Goal: Use online tool/utility

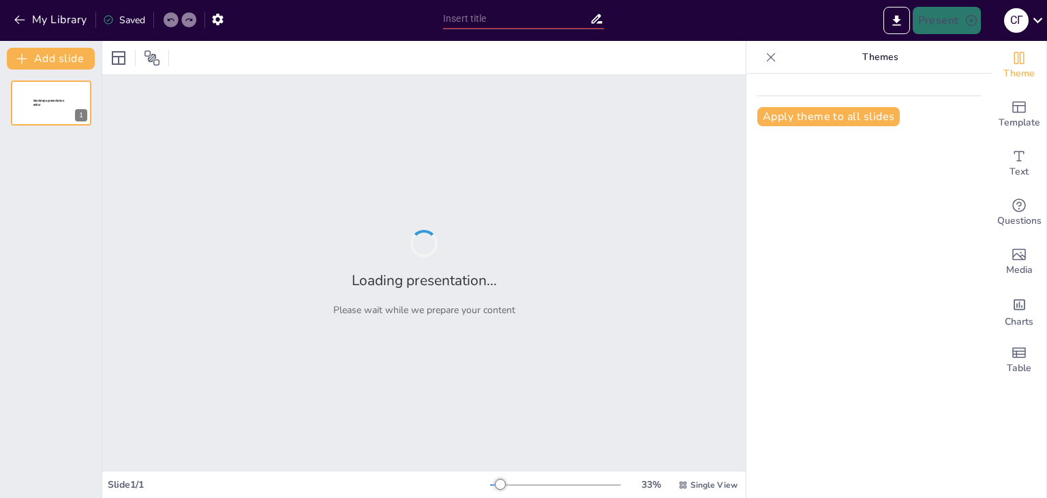
type input "Економічні кризи США: Хронологічний огляд основних проблем макроекономіки"
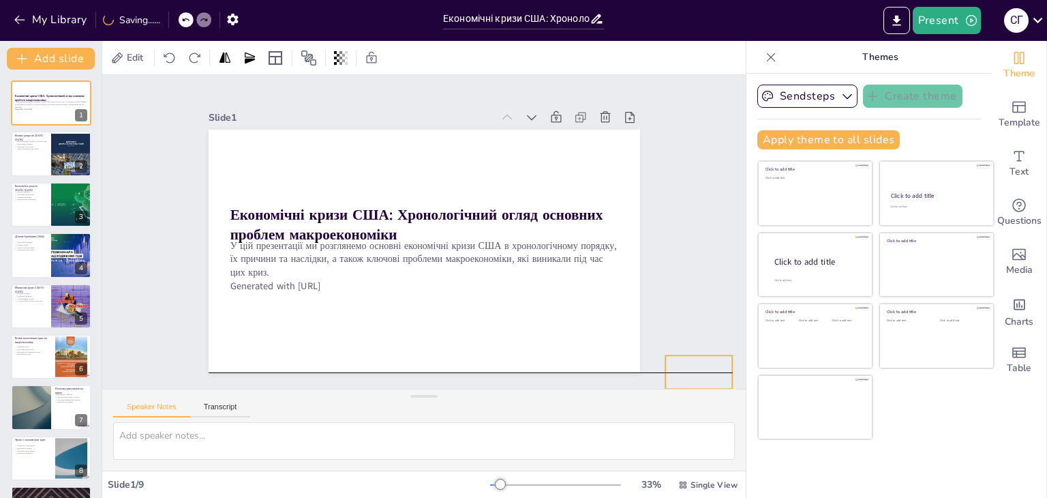
drag, startPoint x: 580, startPoint y: 343, endPoint x: 679, endPoint y: 361, distance: 100.4
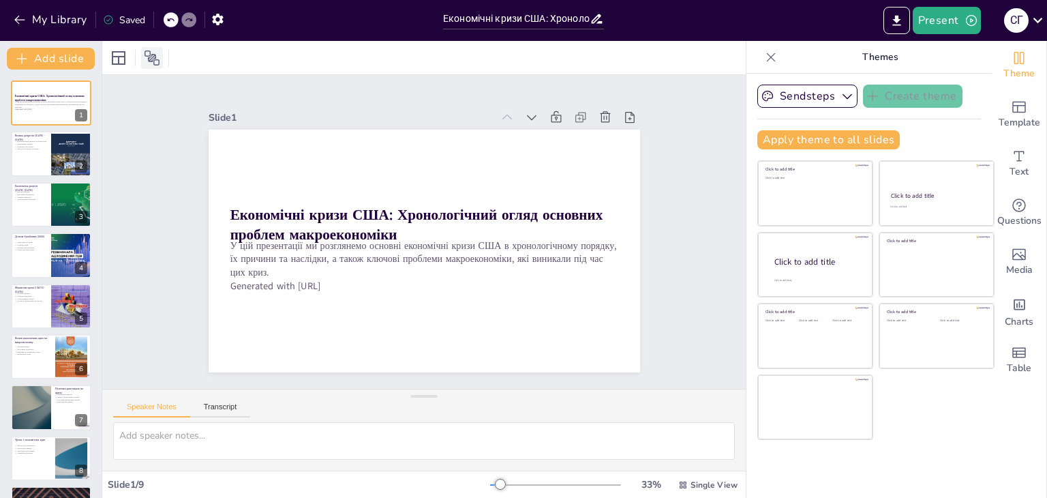
click at [149, 60] on icon at bounding box center [152, 57] width 15 height 15
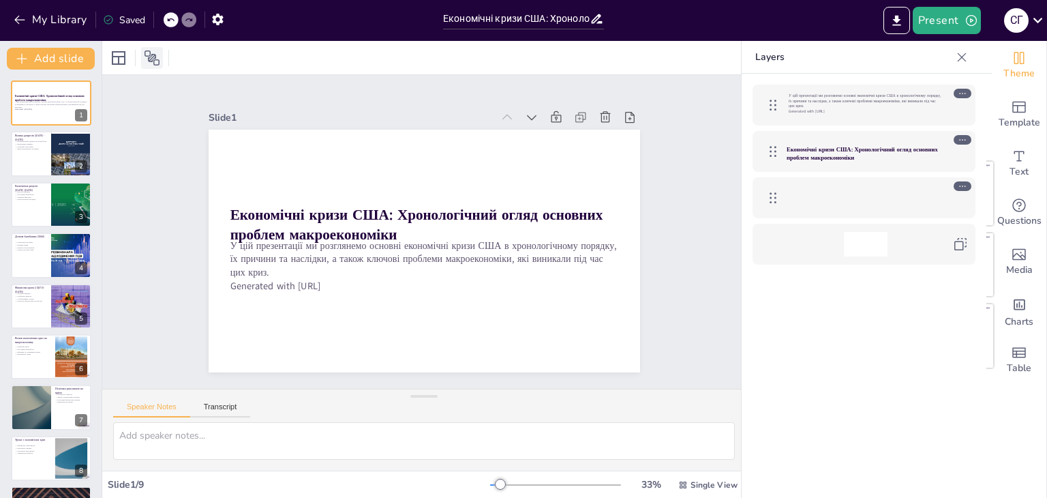
click at [149, 60] on icon at bounding box center [152, 57] width 15 height 15
click at [153, 59] on icon at bounding box center [152, 58] width 16 height 16
click at [62, 160] on div at bounding box center [71, 154] width 41 height 58
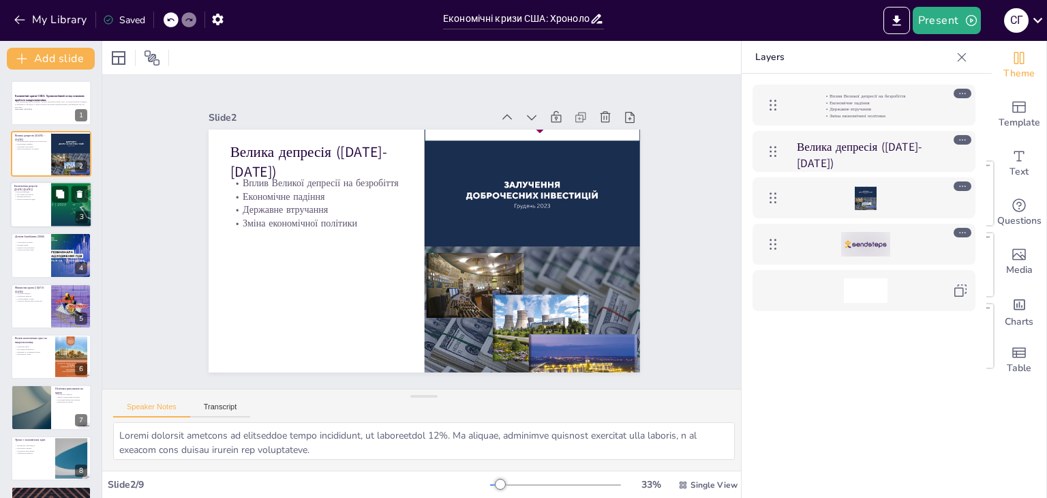
click at [42, 186] on p "Економічна рецесія ([DATE]-[DATE])" at bounding box center [30, 186] width 33 height 7
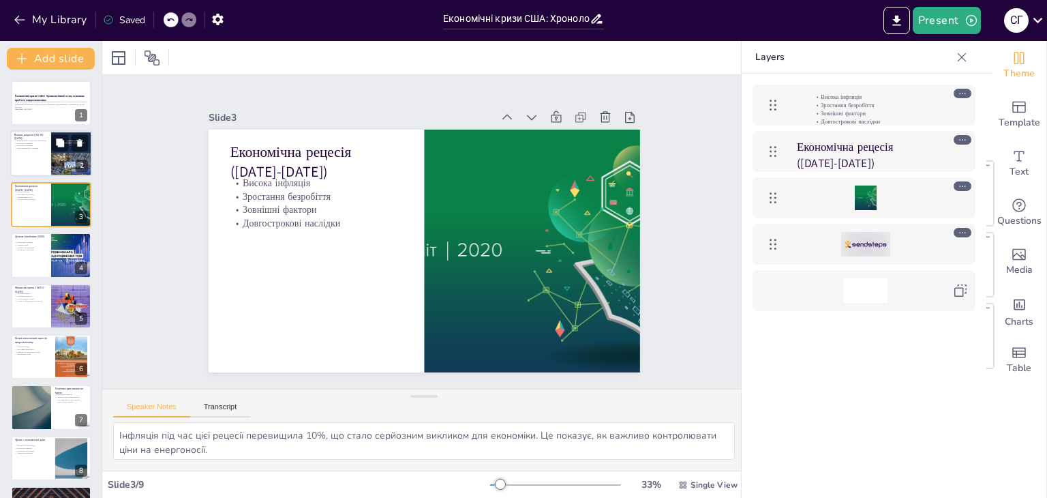
click at [62, 162] on div at bounding box center [71, 154] width 41 height 58
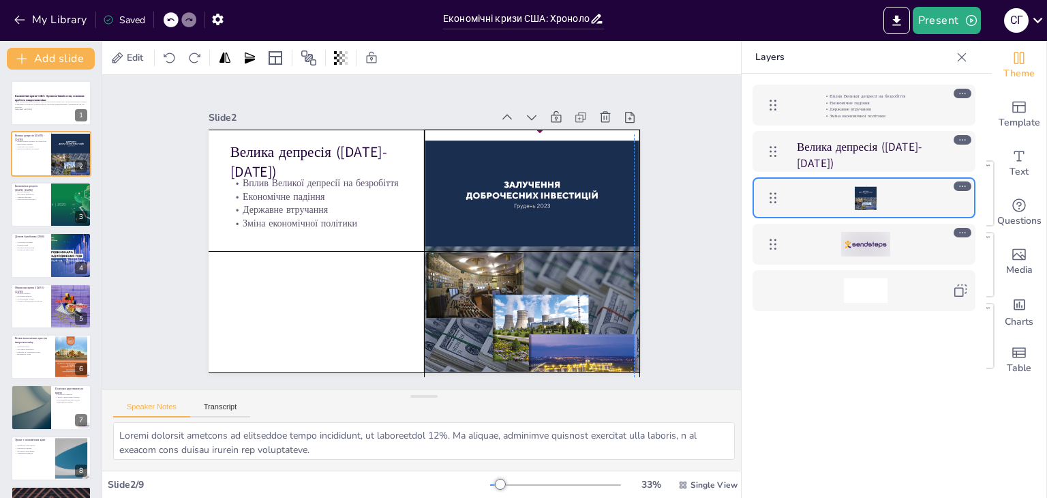
click at [534, 197] on div at bounding box center [529, 262] width 246 height 326
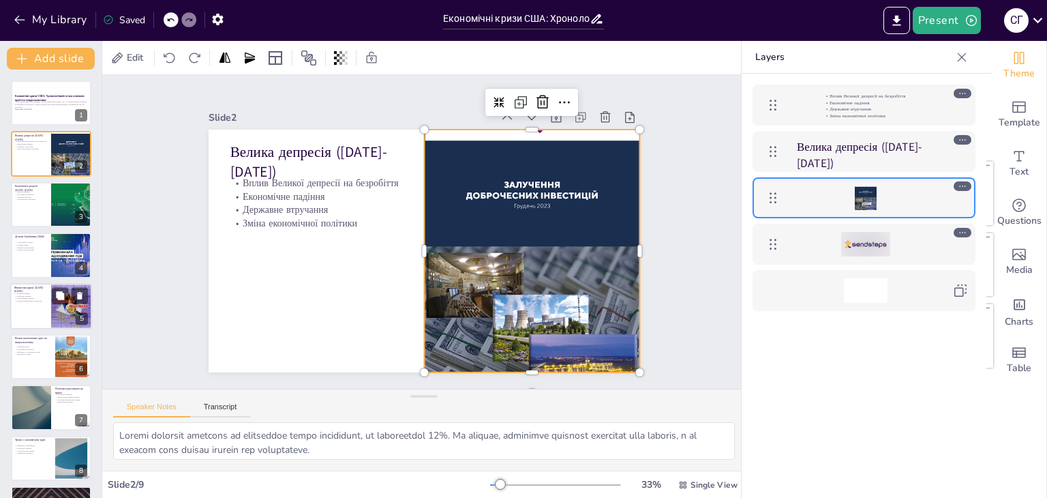
click at [50, 312] on div at bounding box center [51, 306] width 82 height 46
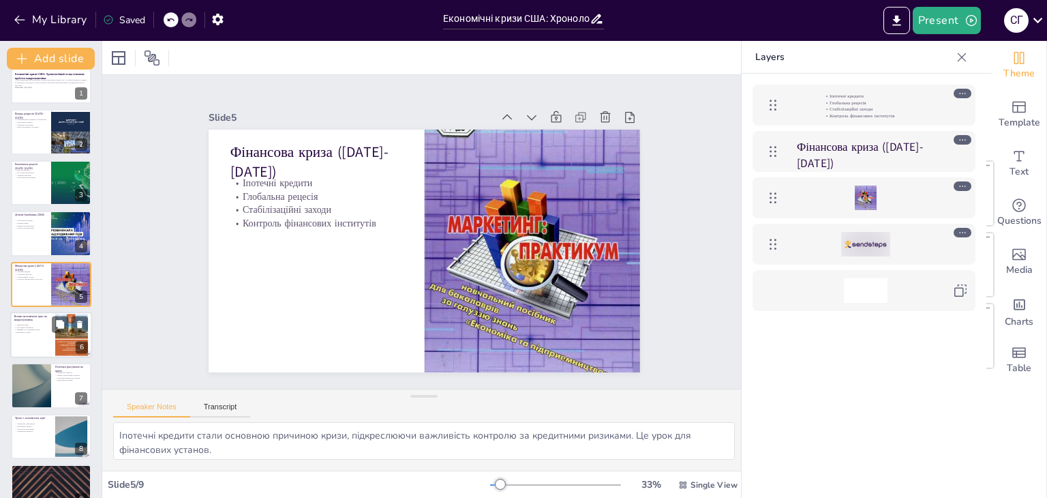
click at [33, 320] on div "Вплив економічних криз на макроекономіку" at bounding box center [32, 318] width 37 height 9
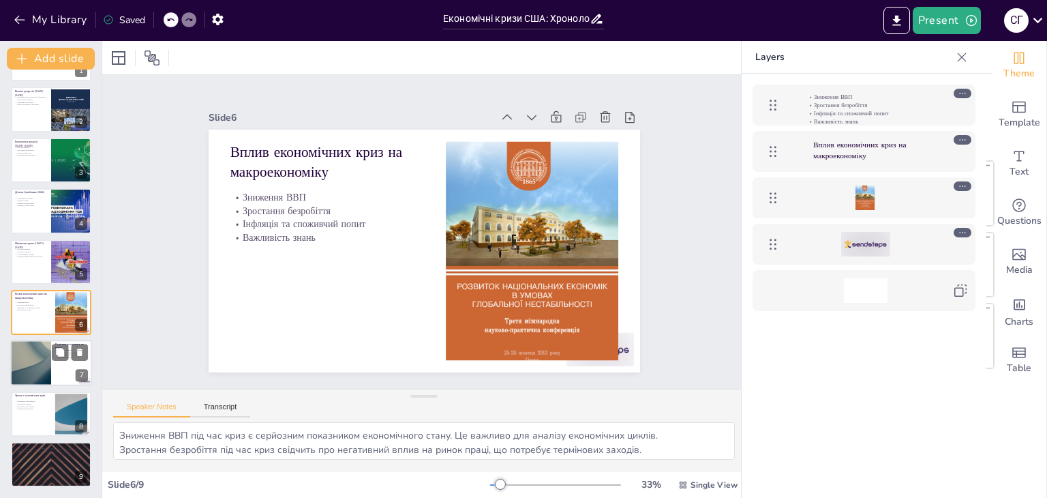
click at [34, 367] on div at bounding box center [31, 363] width 82 height 46
type textarea "Фінансові стимули стали основним інструментом для підтримки економіки під час к…"
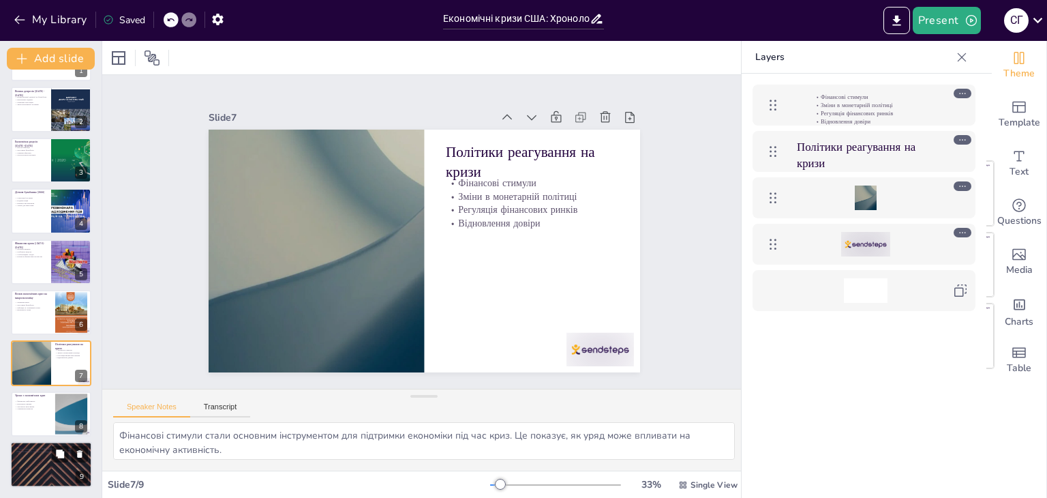
click at [57, 474] on div at bounding box center [51, 464] width 82 height 46
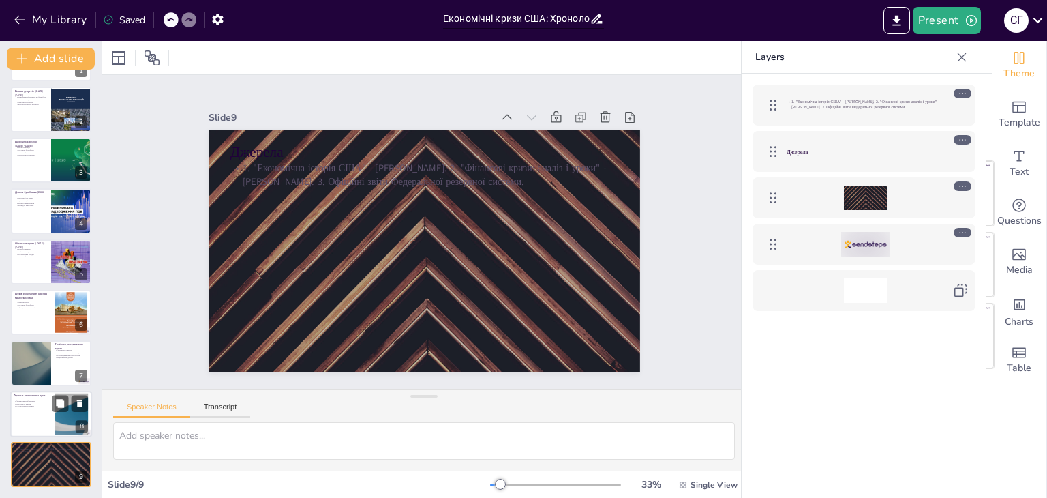
click at [47, 425] on div at bounding box center [51, 414] width 82 height 46
type textarea "Фінансова стабільність є основою здорової економіки. Це урок, який потрібно вра…"
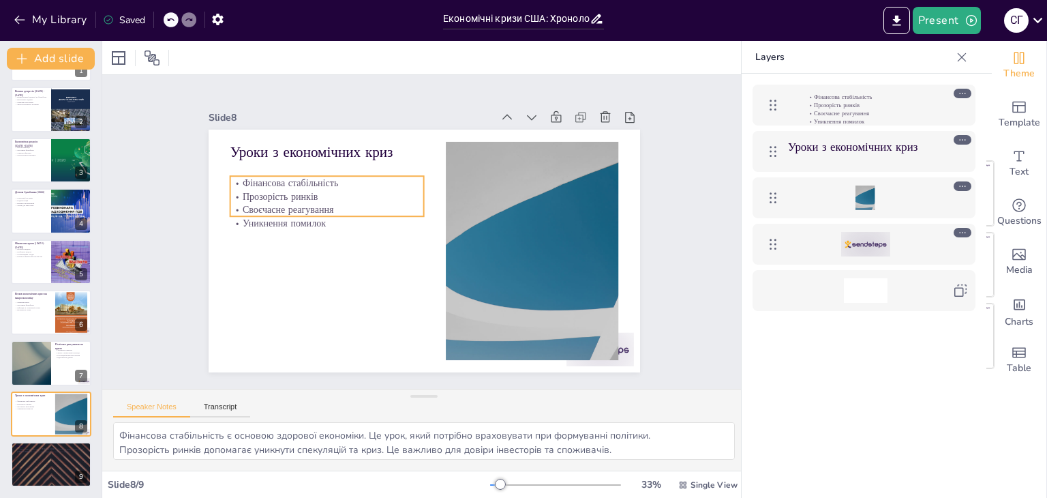
click at [845, 114] on p "Своєчасне реагування" at bounding box center [865, 113] width 118 height 8
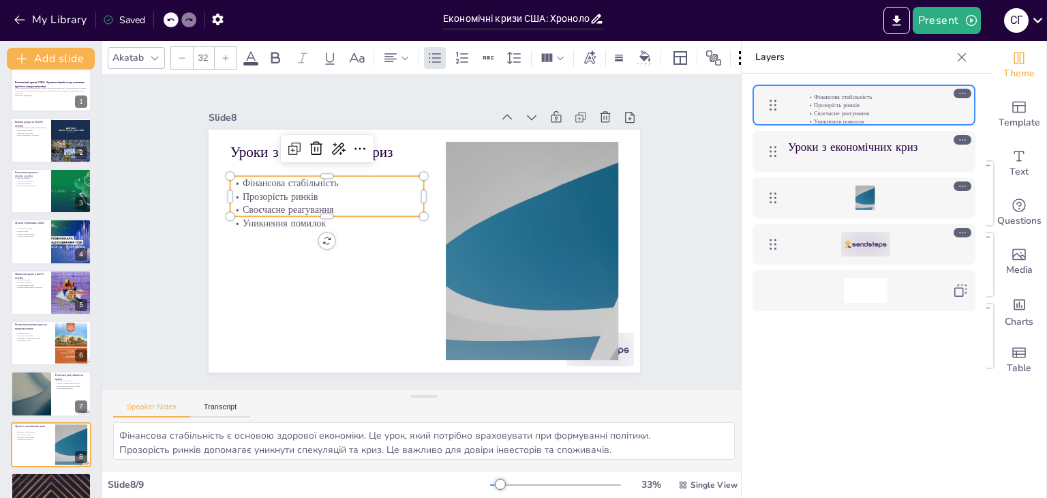
scroll to position [0, 0]
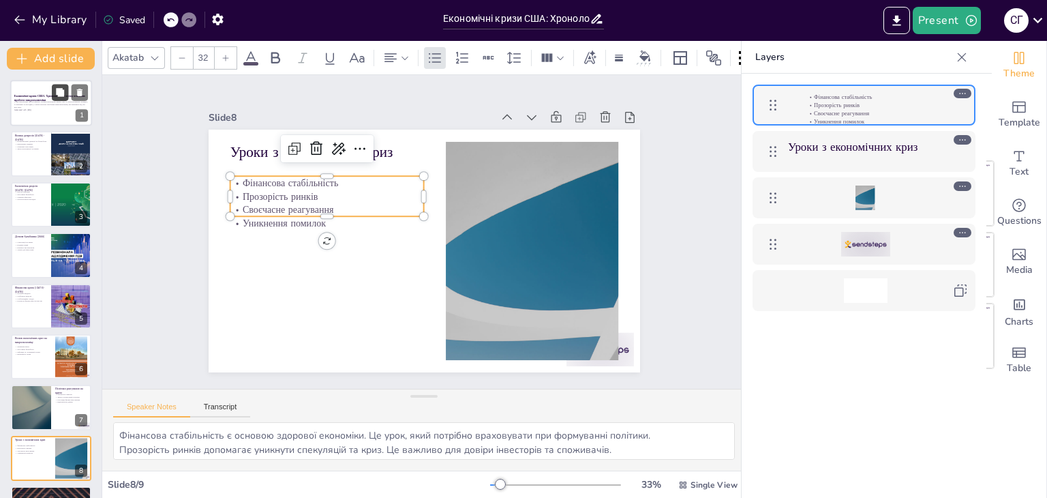
click at [61, 98] on button at bounding box center [60, 92] width 16 height 16
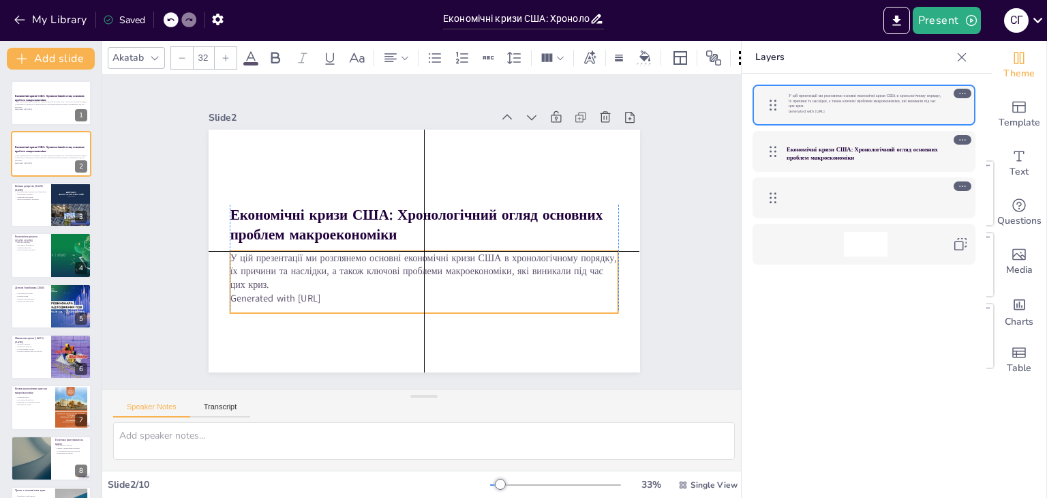
drag, startPoint x: 265, startPoint y: 252, endPoint x: 265, endPoint y: 260, distance: 8.9
click at [265, 260] on p "У цій презентації ми розглянемо основні економічні кризи США в хронологічному п…" at bounding box center [416, 270] width 388 height 120
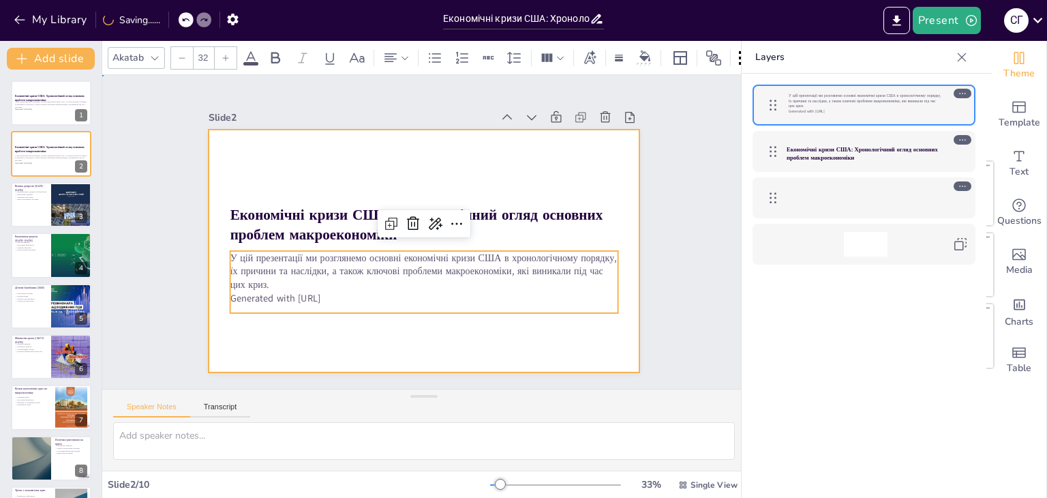
click at [260, 324] on div at bounding box center [420, 250] width 472 height 327
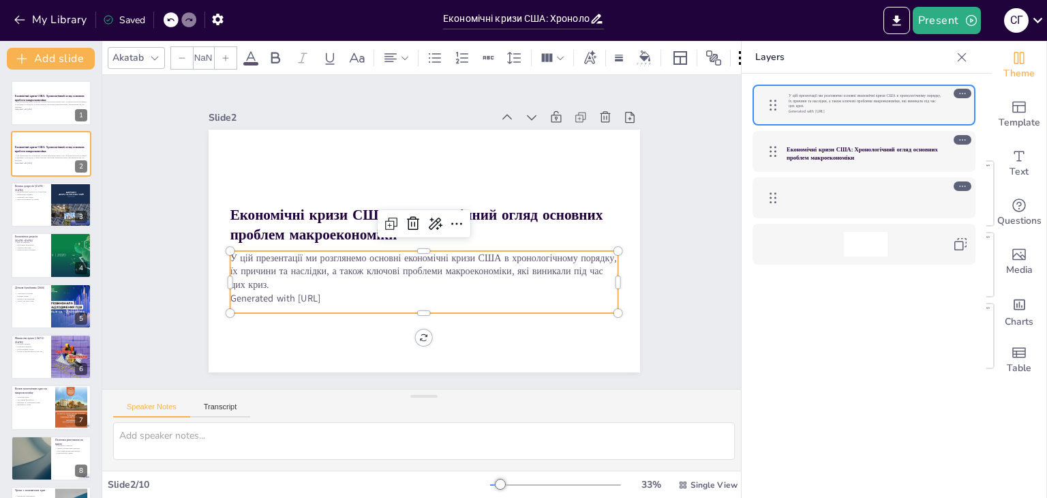
type input "32"
click at [341, 290] on p "Generated with [URL]" at bounding box center [418, 298] width 388 height 54
click at [340, 214] on p "Generated with [URL]" at bounding box center [410, 167] width 382 height 94
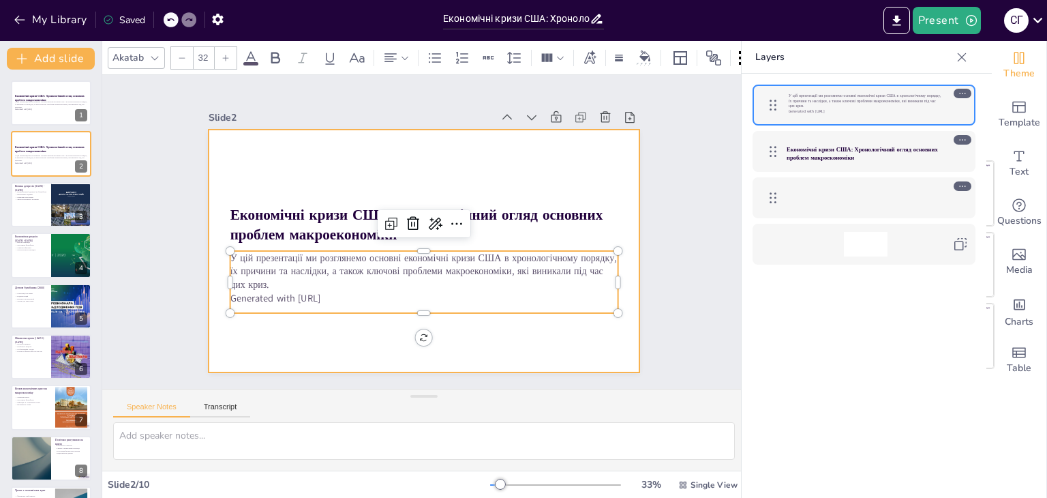
click at [325, 340] on div at bounding box center [422, 251] width 455 height 286
